Goal: Check status: Verify the current state of an ongoing process or item

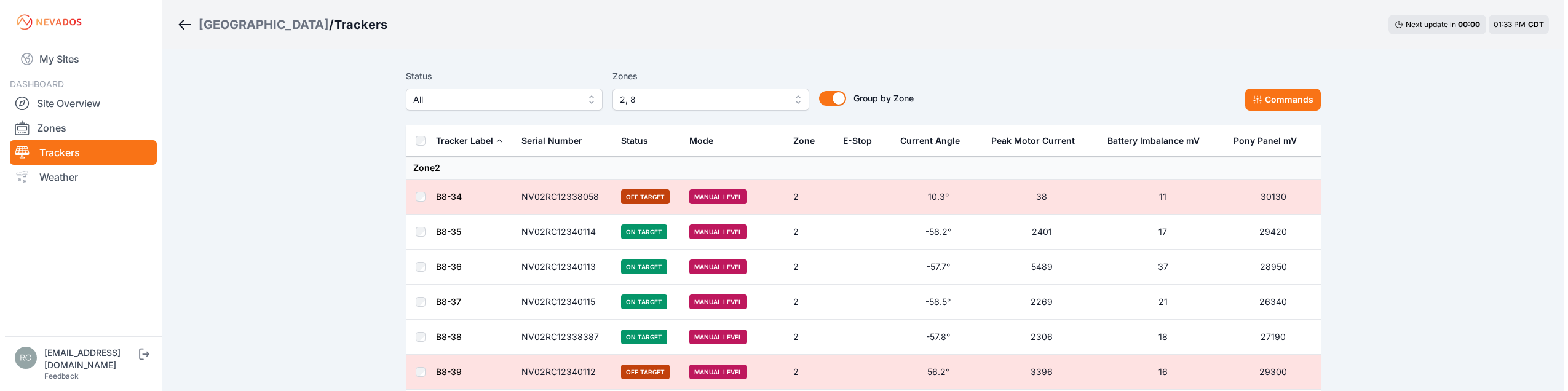
scroll to position [2643, 0]
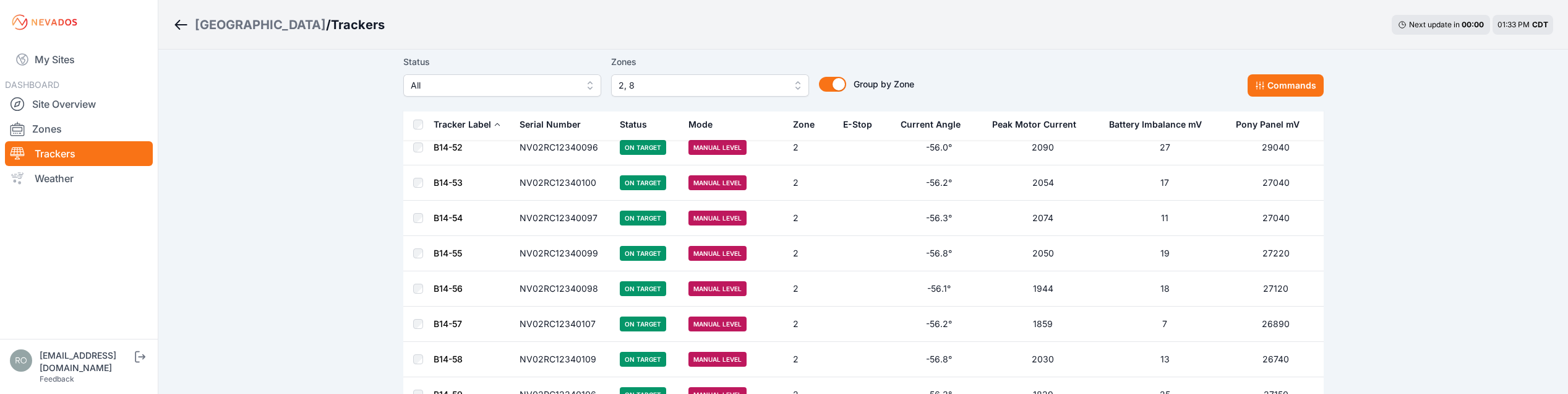
click at [800, 86] on button "2, 8" at bounding box center [710, 85] width 198 height 22
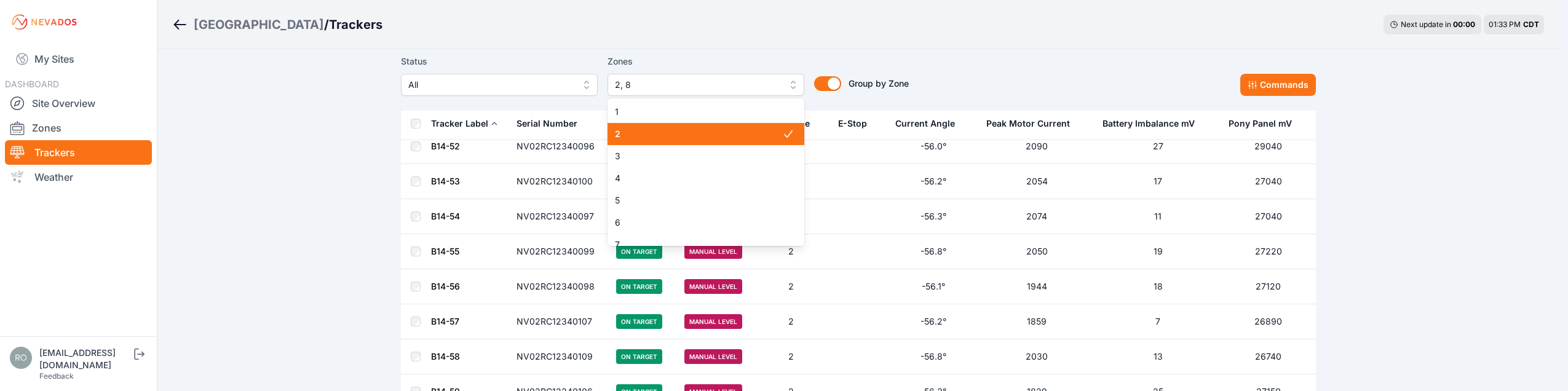
click at [713, 126] on div "2" at bounding box center [706, 134] width 197 height 22
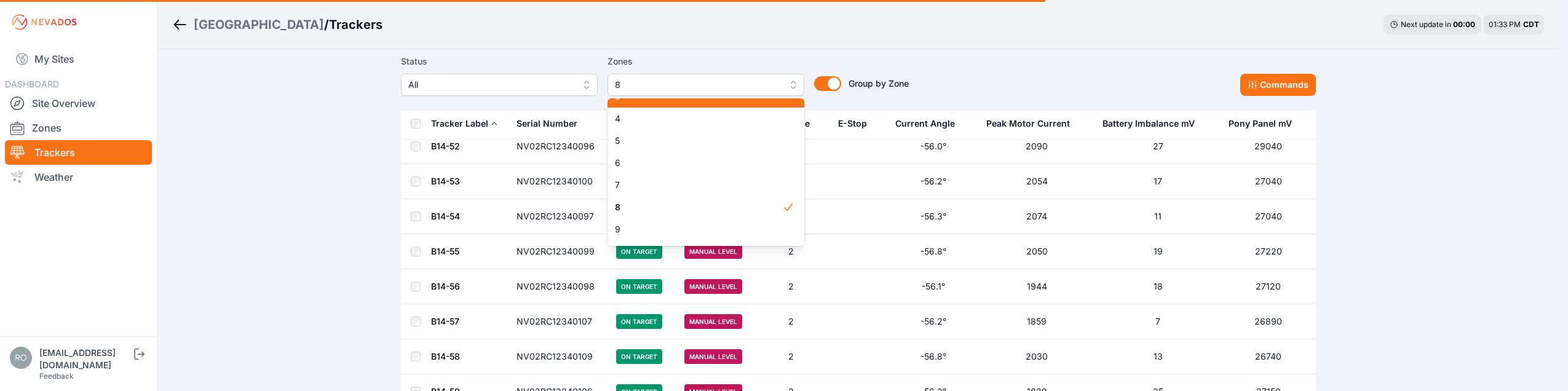
scroll to position [61, 0]
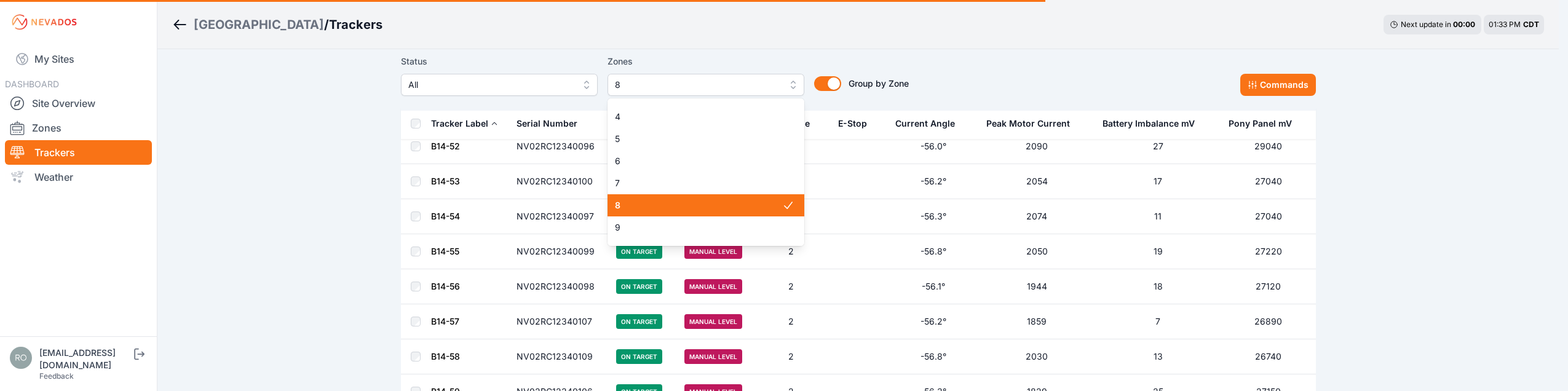
click at [708, 203] on span "8" at bounding box center [698, 205] width 167 height 12
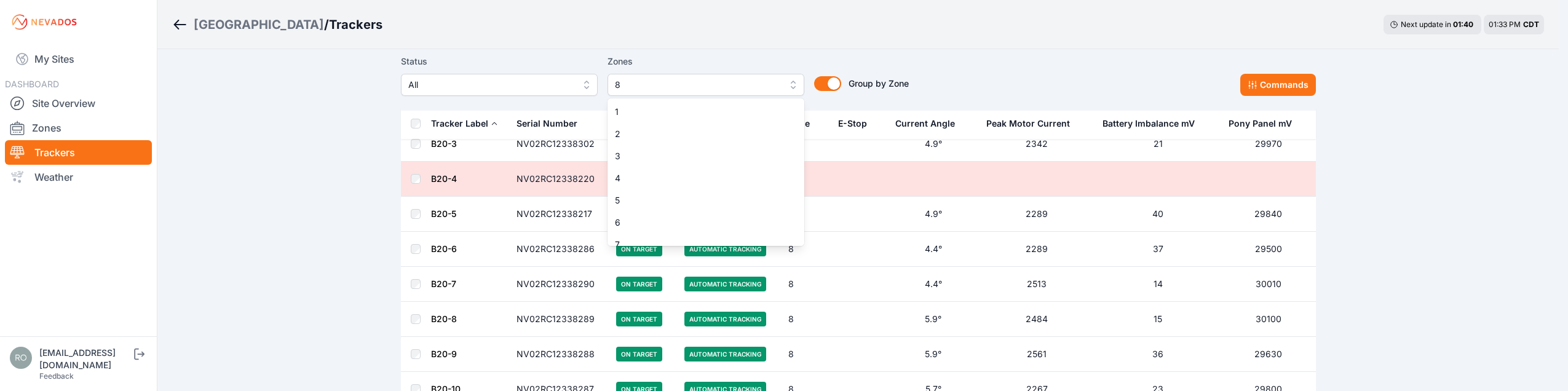
scroll to position [32, 0]
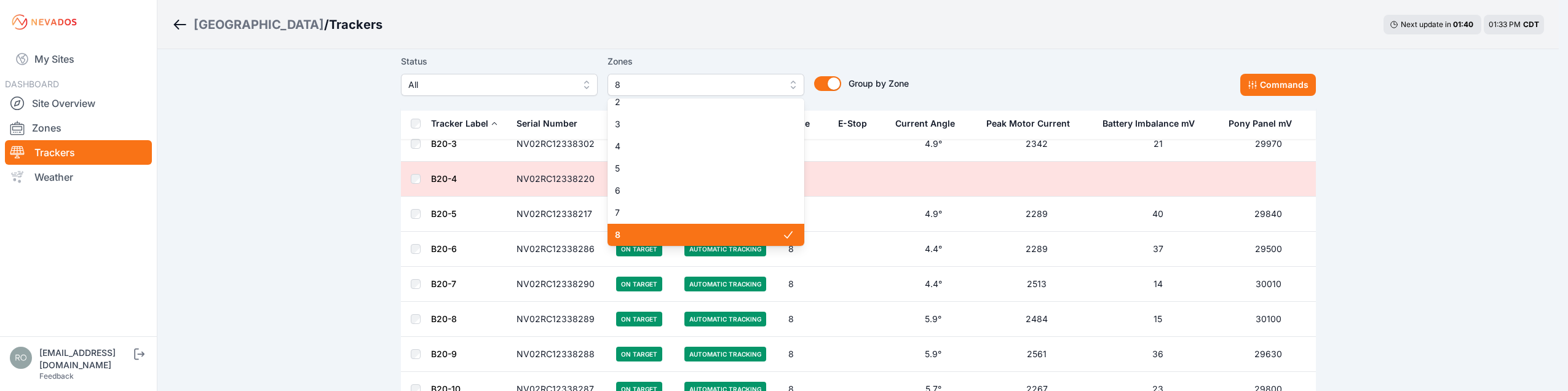
click at [763, 86] on span "8" at bounding box center [697, 84] width 165 height 15
click at [746, 229] on span "8" at bounding box center [698, 235] width 167 height 12
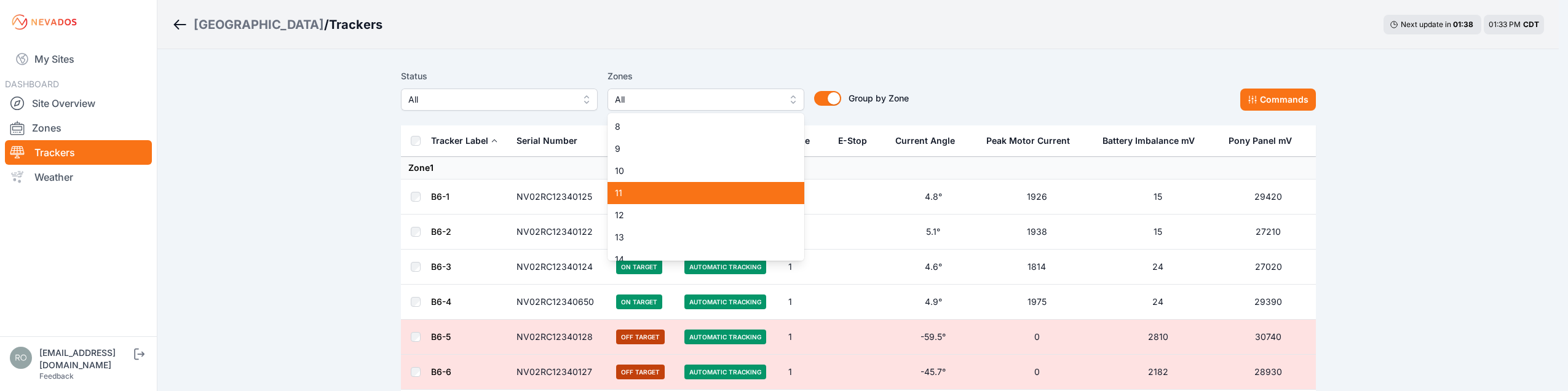
click at [740, 192] on span "11" at bounding box center [698, 193] width 167 height 12
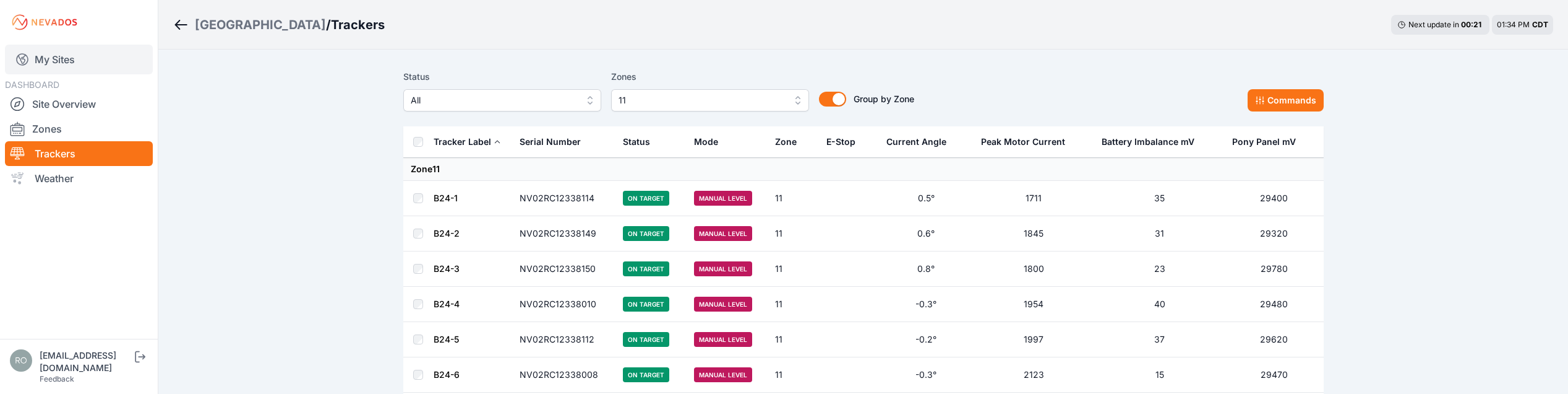
click at [54, 60] on link "My Sites" at bounding box center [78, 60] width 148 height 29
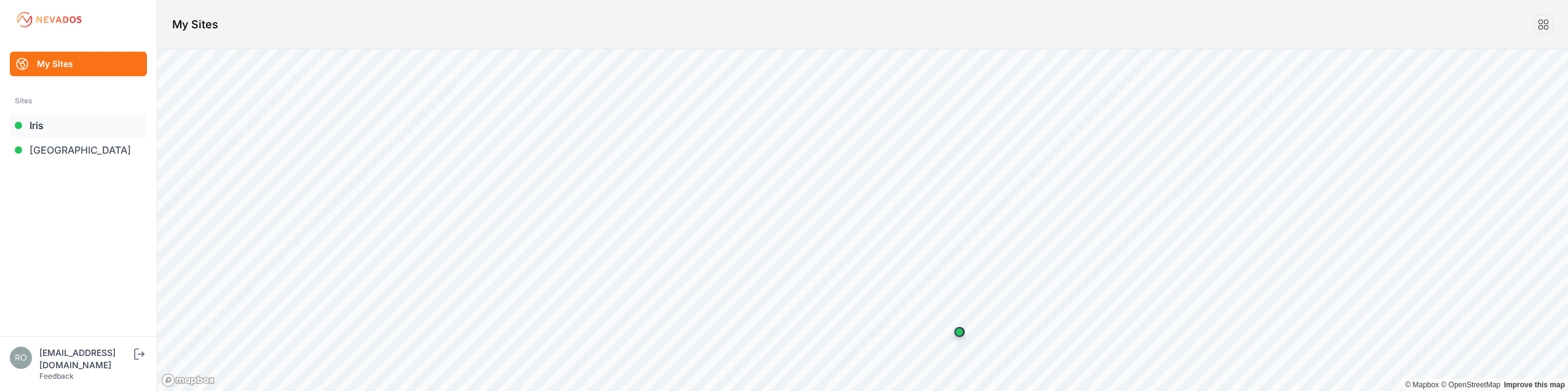
click at [35, 126] on link "Iris" at bounding box center [78, 125] width 137 height 25
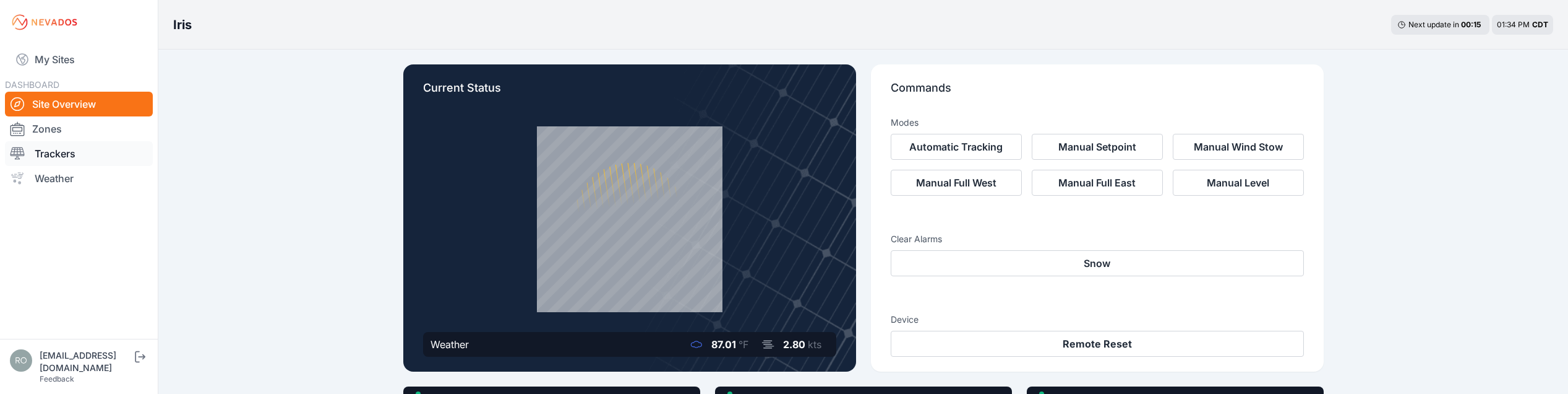
click at [47, 152] on link "Trackers" at bounding box center [78, 153] width 148 height 25
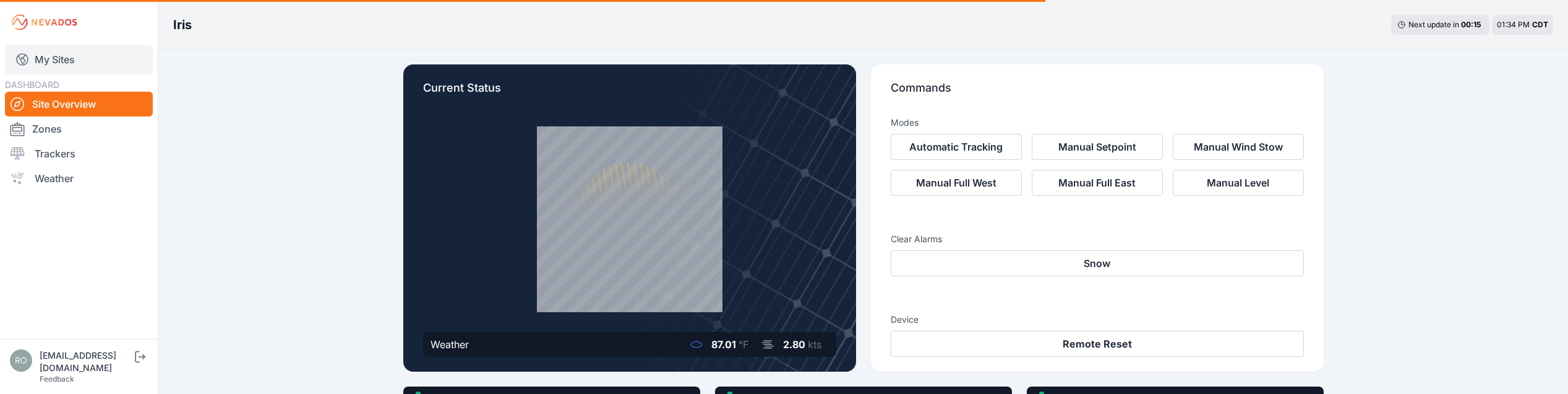
click at [46, 54] on link "My Sites" at bounding box center [78, 60] width 148 height 29
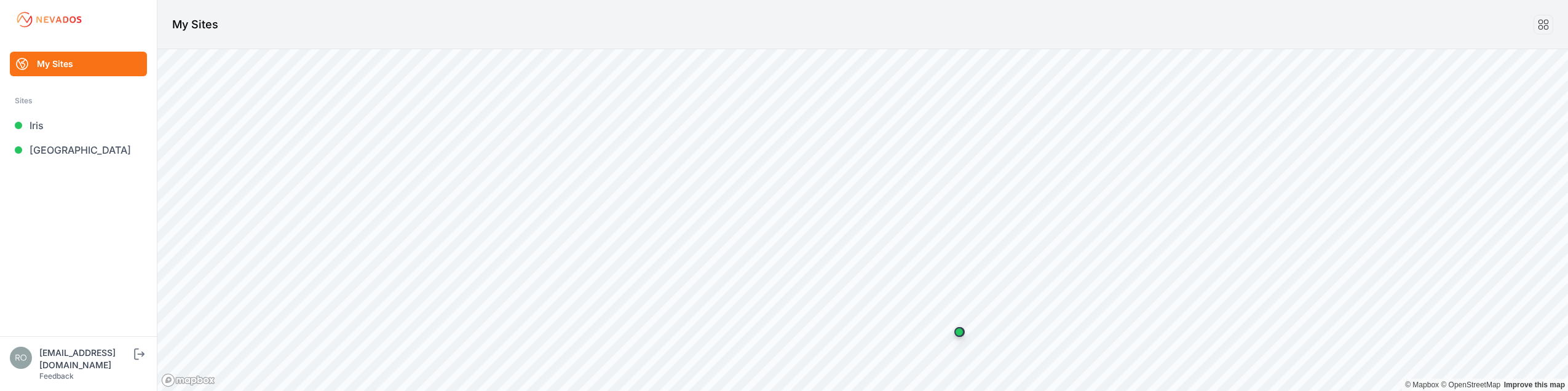
click at [50, 63] on link "My Sites" at bounding box center [78, 64] width 137 height 25
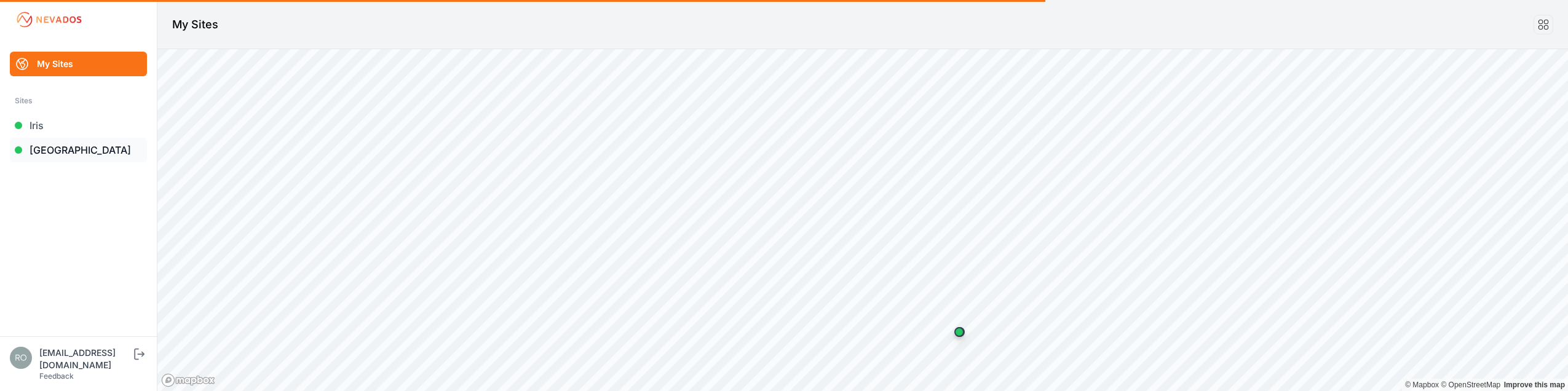
click at [35, 153] on link "[GEOGRAPHIC_DATA]" at bounding box center [78, 150] width 137 height 25
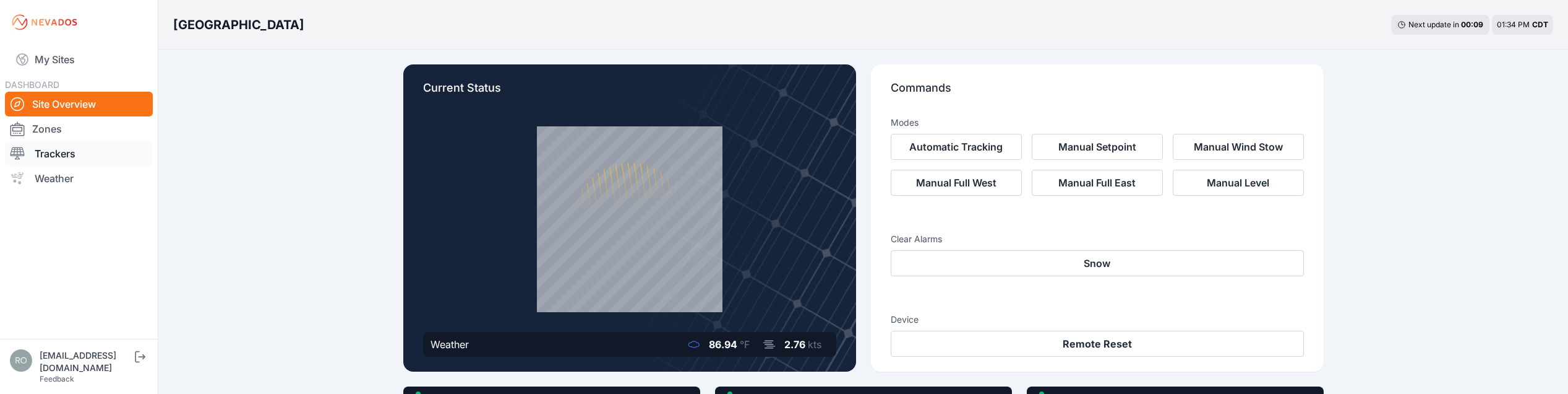
click at [60, 159] on link "Trackers" at bounding box center [78, 153] width 148 height 25
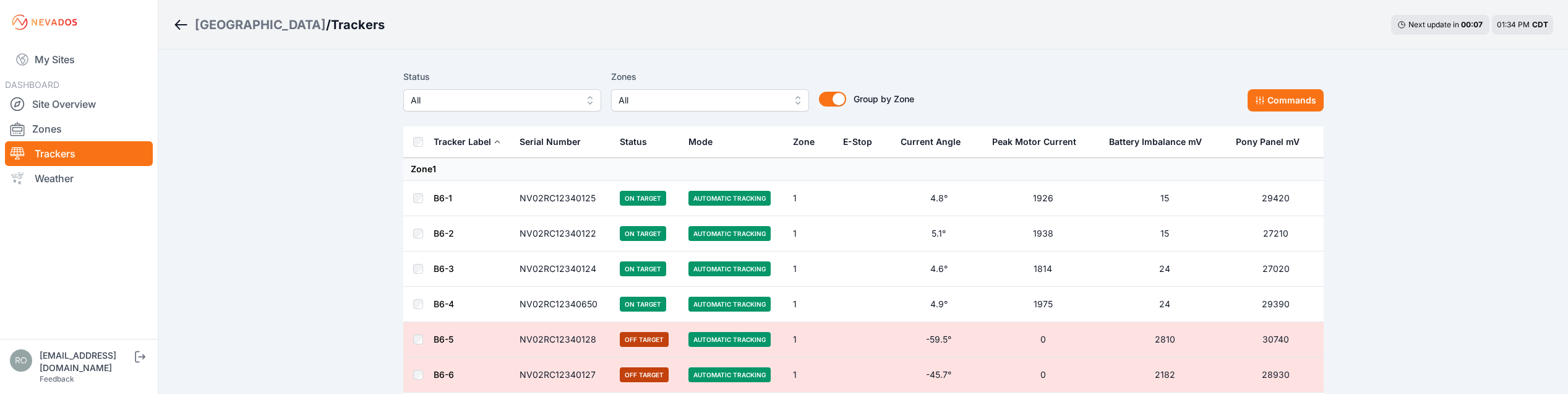
click at [796, 103] on button "All" at bounding box center [710, 100] width 198 height 22
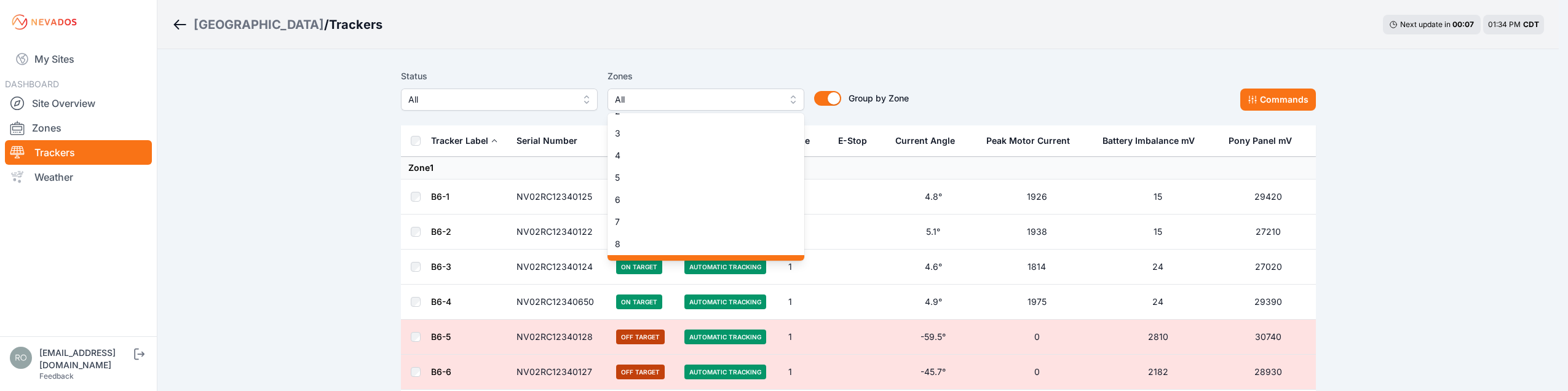
scroll to position [184, 0]
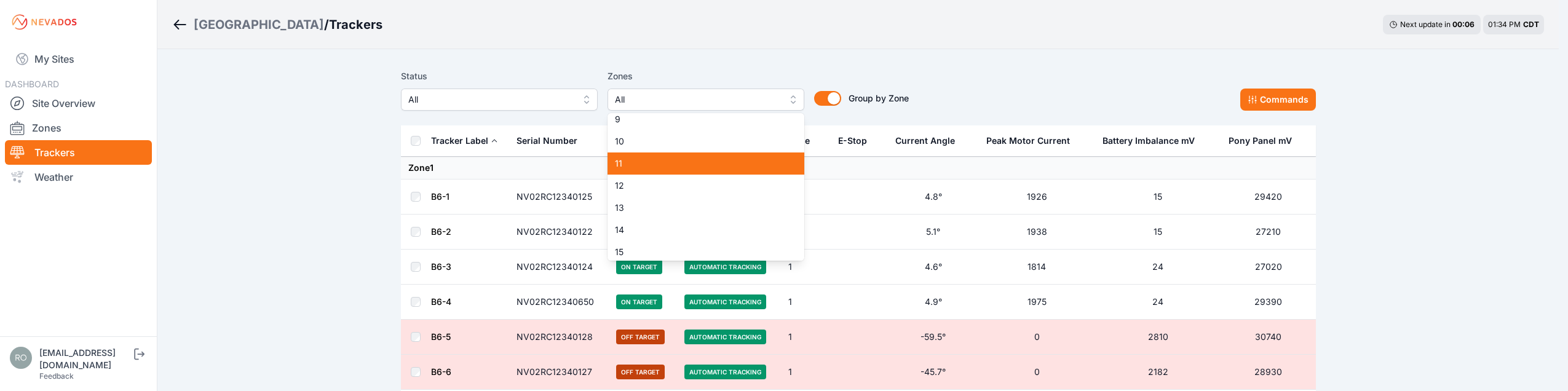
click at [687, 173] on div "11" at bounding box center [706, 163] width 197 height 22
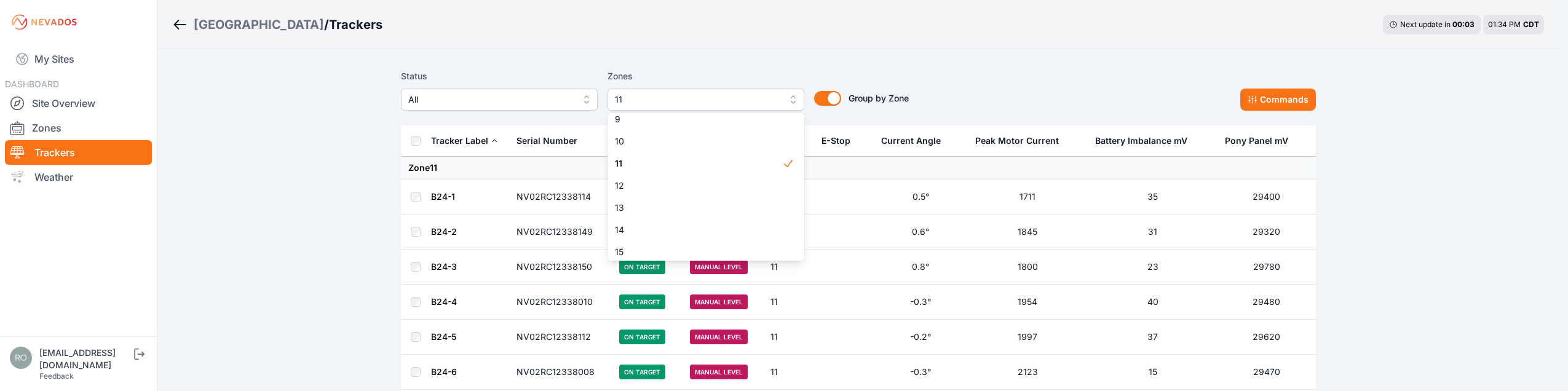
click at [795, 96] on button "11" at bounding box center [706, 99] width 197 height 22
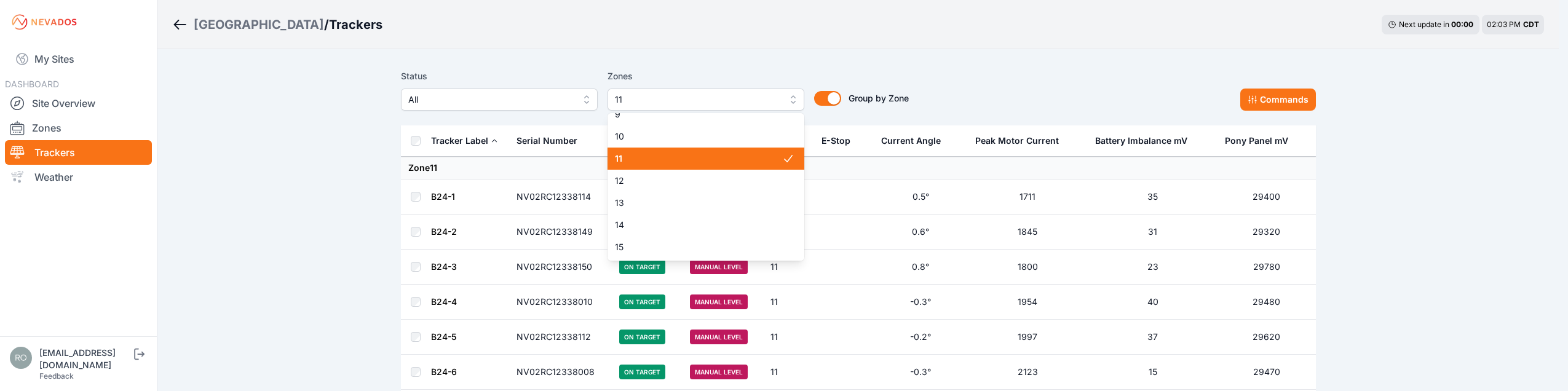
click at [680, 156] on span "11" at bounding box center [698, 158] width 167 height 12
